Goal: Information Seeking & Learning: Learn about a topic

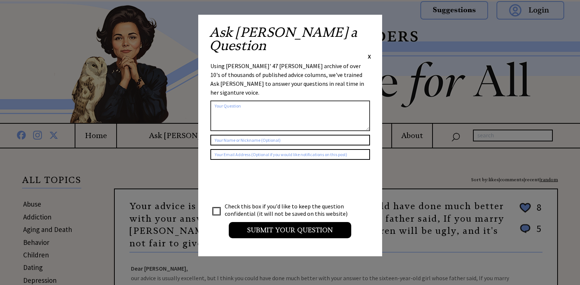
click at [369, 53] on span "X" at bounding box center [369, 56] width 3 height 7
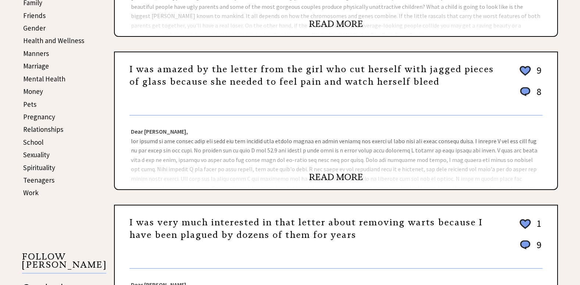
scroll to position [294, 0]
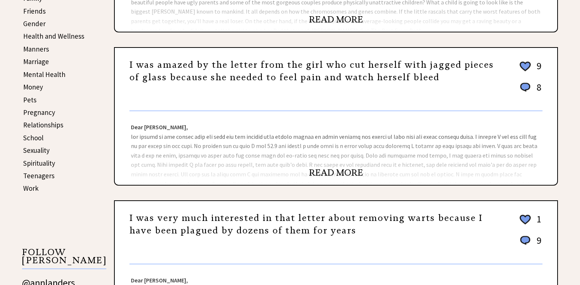
click at [323, 172] on link "READ MORE" at bounding box center [336, 172] width 54 height 11
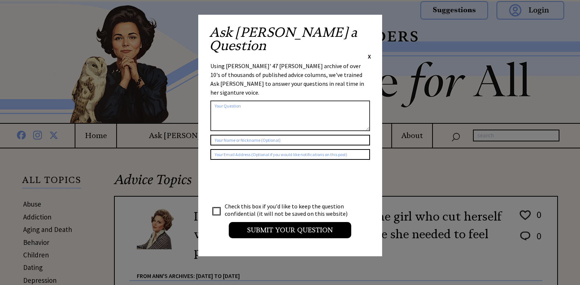
click at [369, 53] on span "X" at bounding box center [369, 56] width 3 height 7
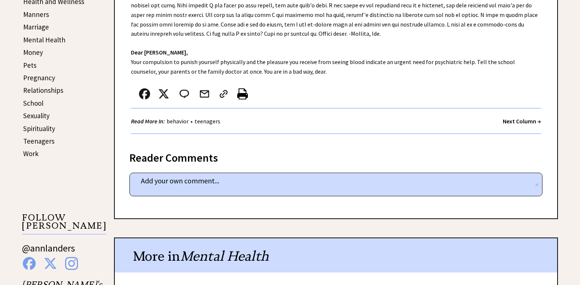
scroll to position [331, 0]
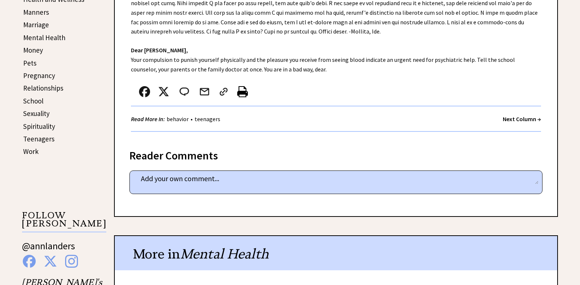
click at [519, 117] on strong "Next Column →" at bounding box center [522, 118] width 38 height 7
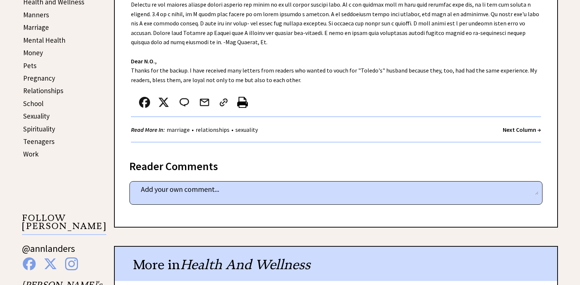
scroll to position [331, 0]
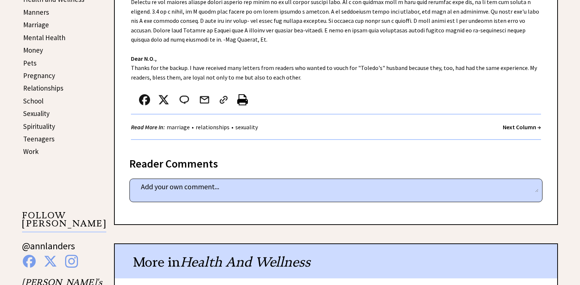
click at [525, 123] on div "Next Column →" at bounding box center [522, 126] width 38 height 9
click at [523, 126] on strong "Next Column →" at bounding box center [522, 126] width 38 height 7
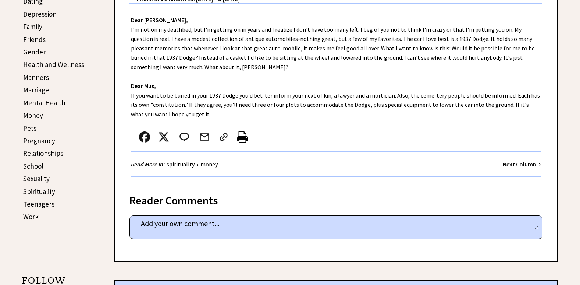
scroll to position [294, 0]
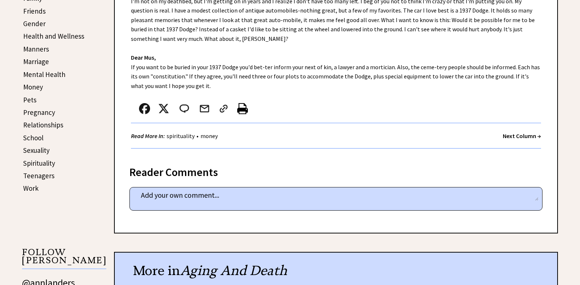
click at [518, 136] on strong "Next Column →" at bounding box center [522, 135] width 38 height 7
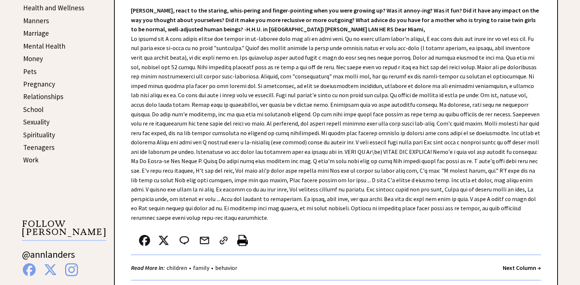
scroll to position [368, 0]
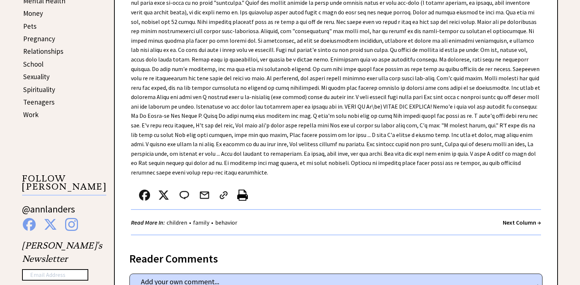
click at [524, 218] on strong "Next Column →" at bounding box center [522, 221] width 38 height 7
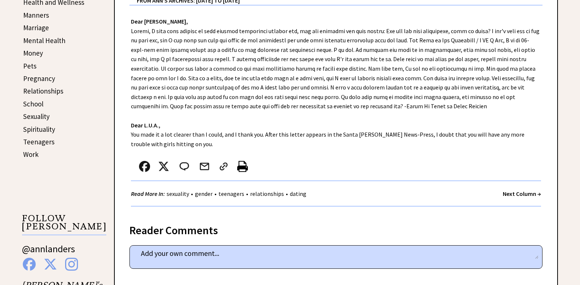
scroll to position [331, 0]
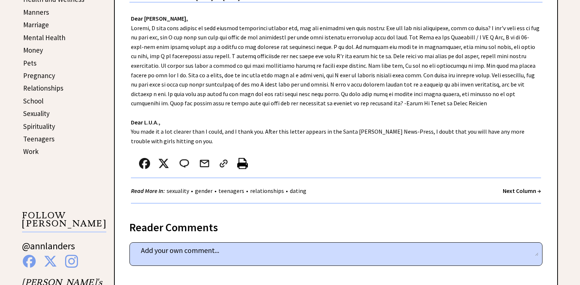
click at [512, 191] on strong "Next Column →" at bounding box center [522, 190] width 38 height 7
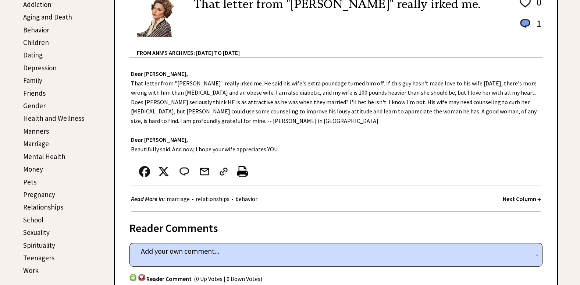
scroll to position [221, 0]
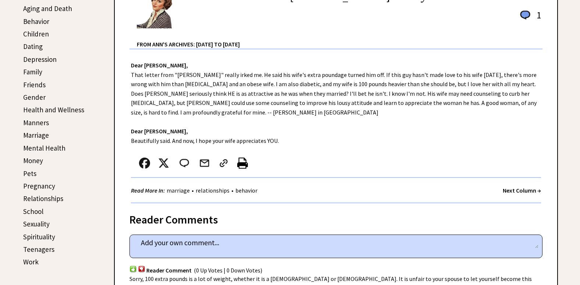
drag, startPoint x: 0, startPoint y: 0, endPoint x: 512, endPoint y: 191, distance: 546.2
click at [512, 191] on strong "Next Column →" at bounding box center [522, 189] width 38 height 7
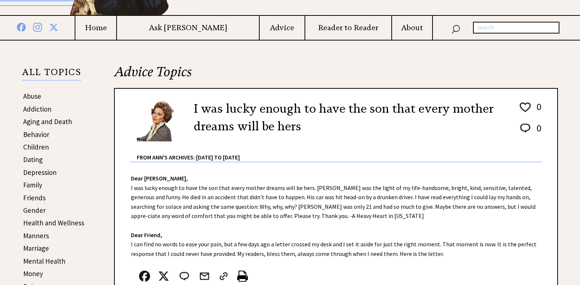
scroll to position [110, 0]
